Goal: Information Seeking & Learning: Learn about a topic

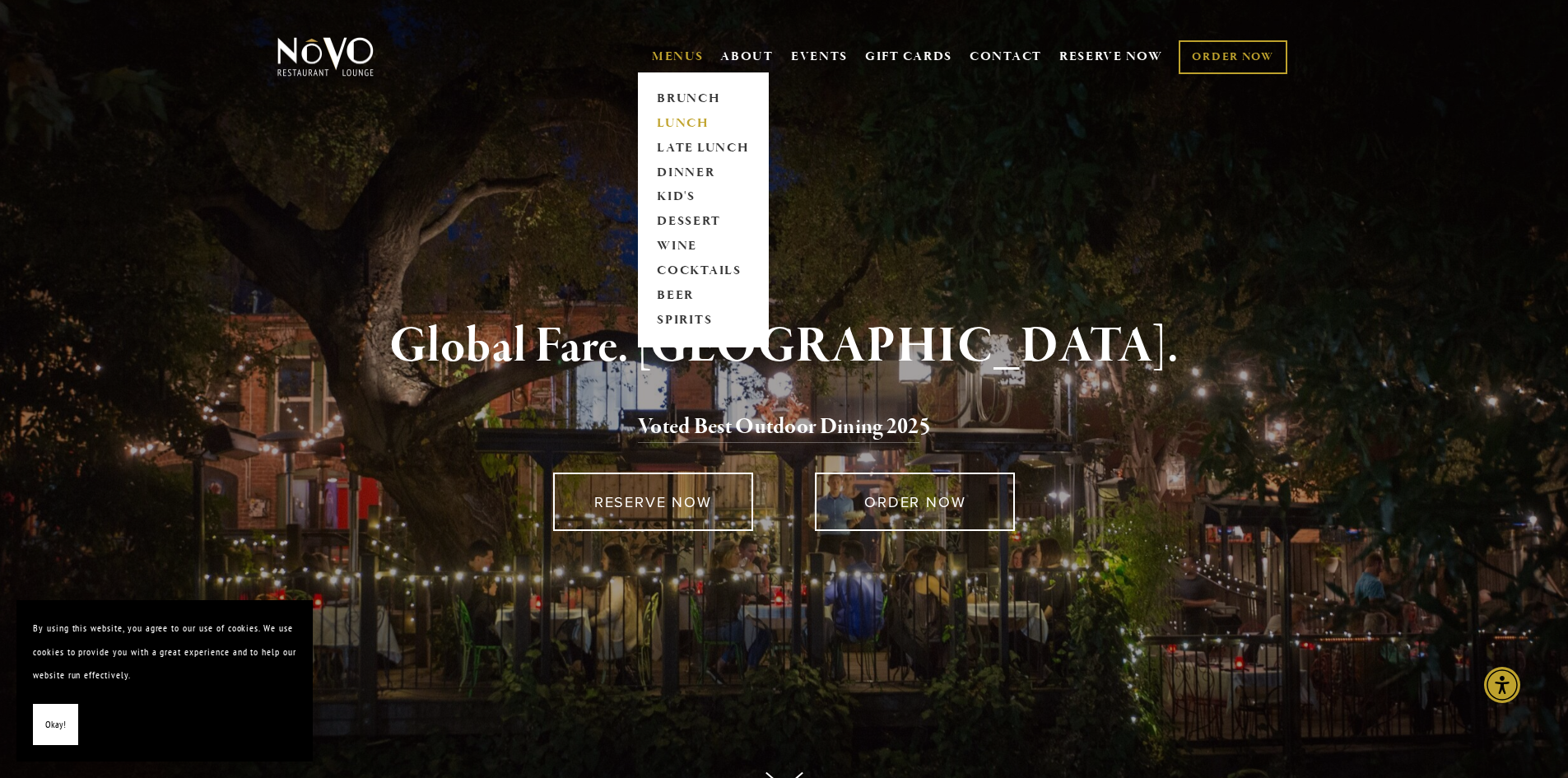
click at [685, 117] on link "LUNCH" at bounding box center [703, 123] width 103 height 25
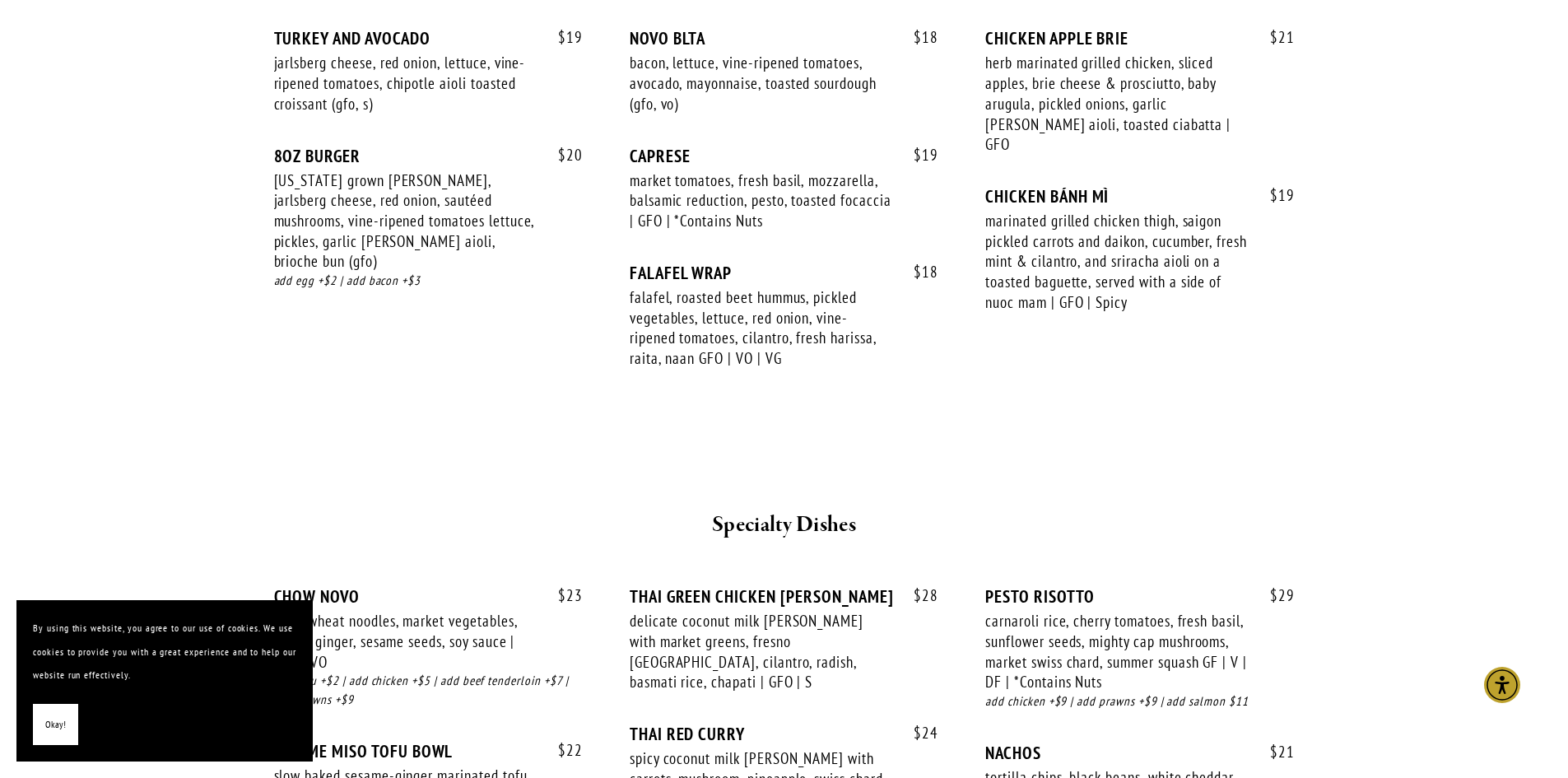
scroll to position [2471, 0]
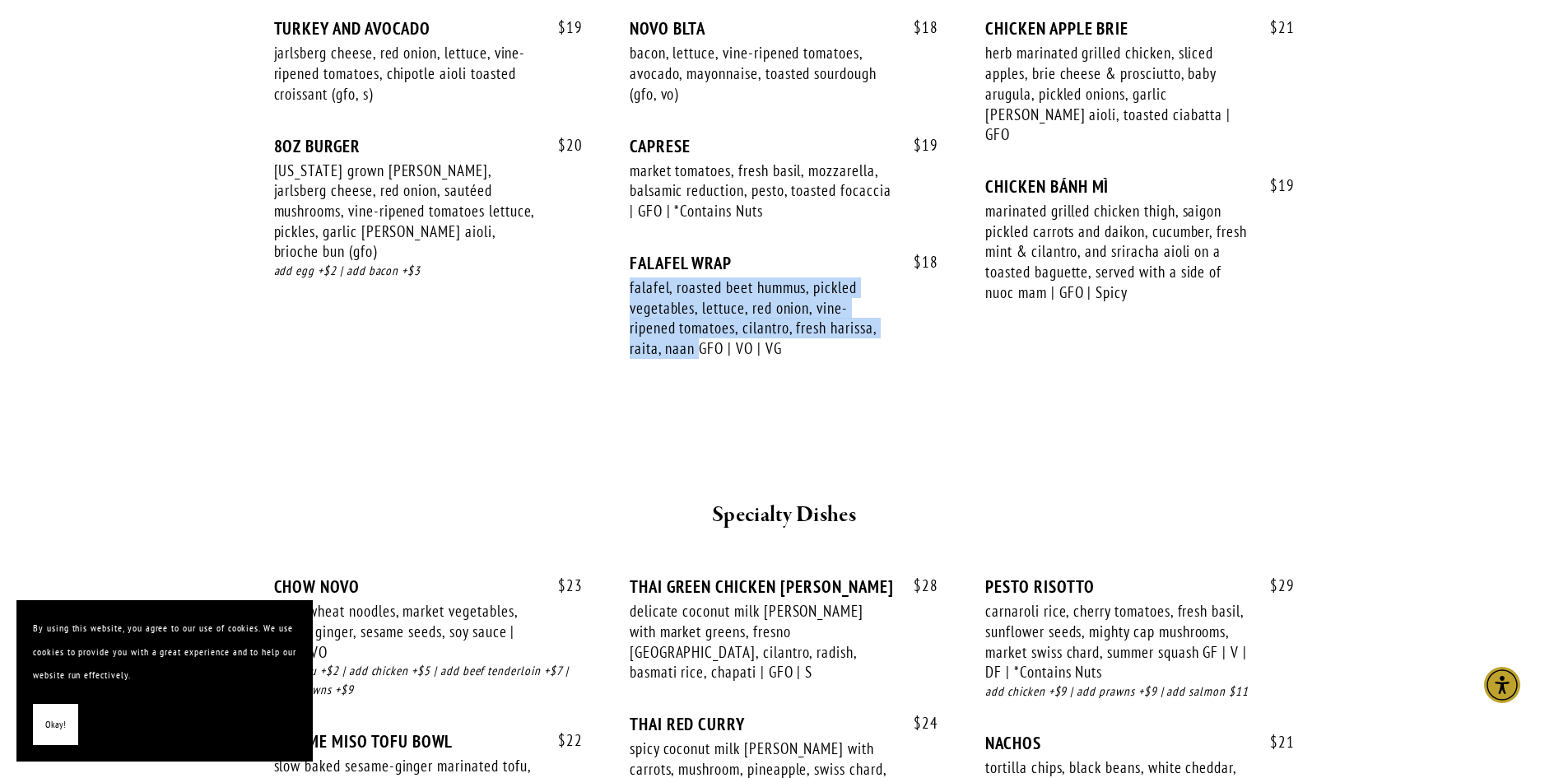
drag, startPoint x: 697, startPoint y: 322, endPoint x: 631, endPoint y: 263, distance: 88.5
click at [631, 278] on div "falafel, roasted beet hummus, pickled vegetables, lettuce, red onion, vine-ripe…" at bounding box center [761, 319] width 262 height 82
copy div "falafel, roasted beet hummus, pickled vegetables, lettuce, red onion, vine-ripe…"
